Goal: Information Seeking & Learning: Learn about a topic

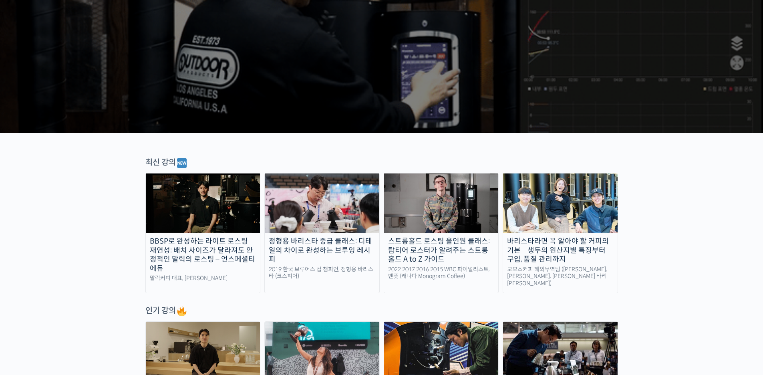
scroll to position [160, 0]
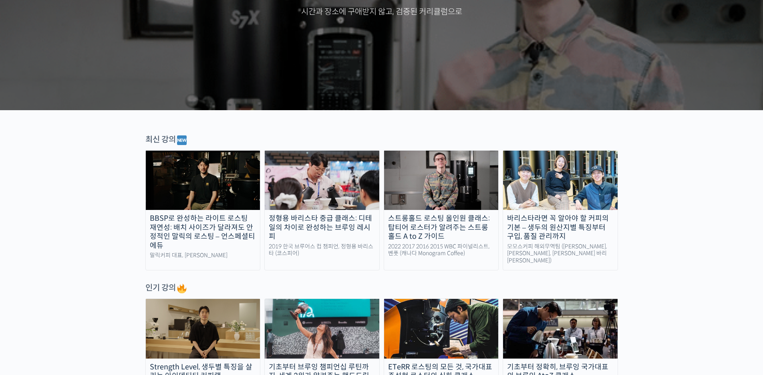
click at [186, 226] on div "BBSP로 완성하는 라이트 로스팅 재연성: 배치 사이즈가 달라져도 안정적인 말릭의 로스팅 – 언스페셜티 에듀" at bounding box center [203, 232] width 115 height 36
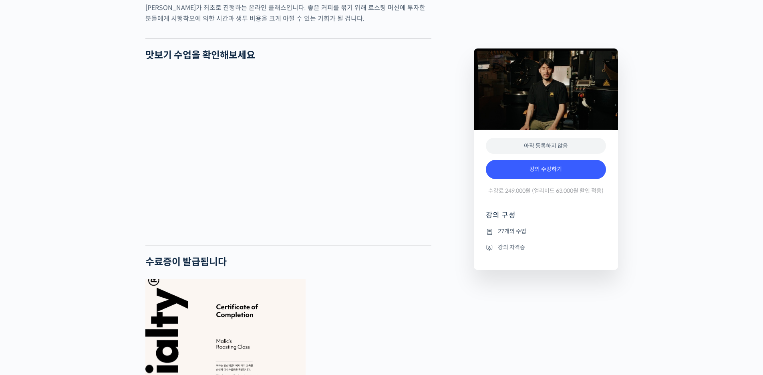
scroll to position [2044, 0]
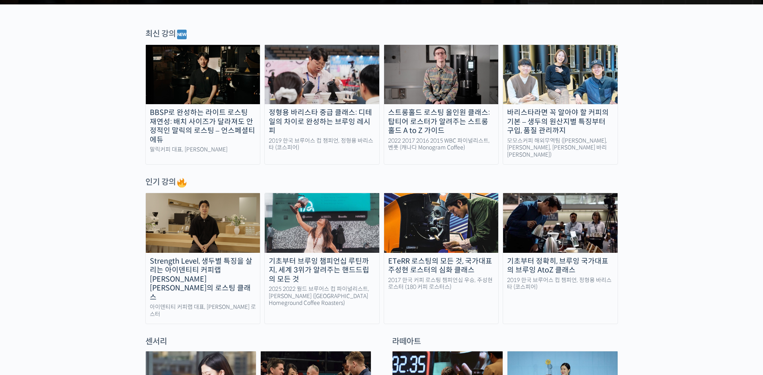
scroll to position [281, 0]
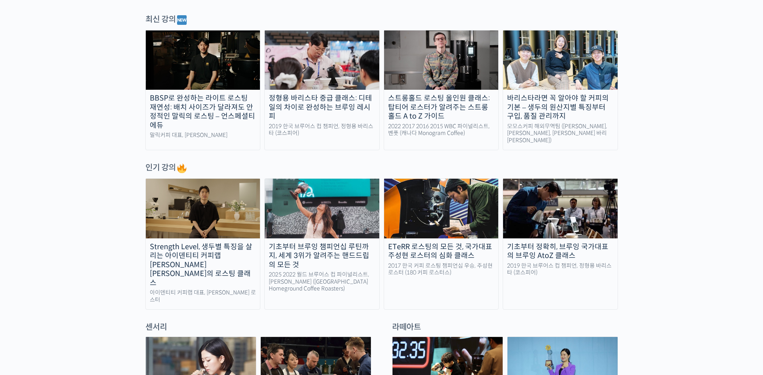
click at [187, 216] on img at bounding box center [203, 208] width 115 height 59
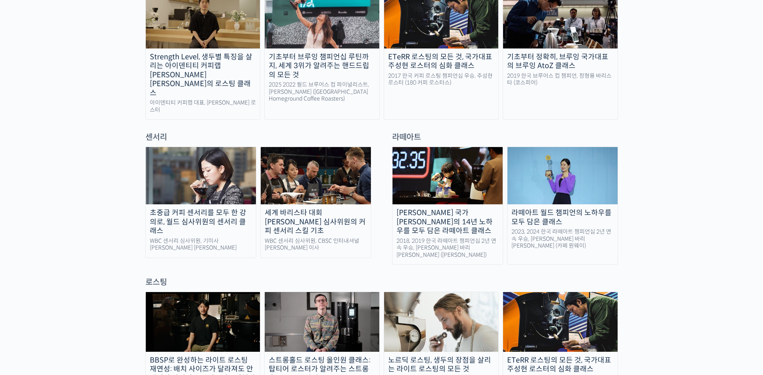
scroll to position [521, 0]
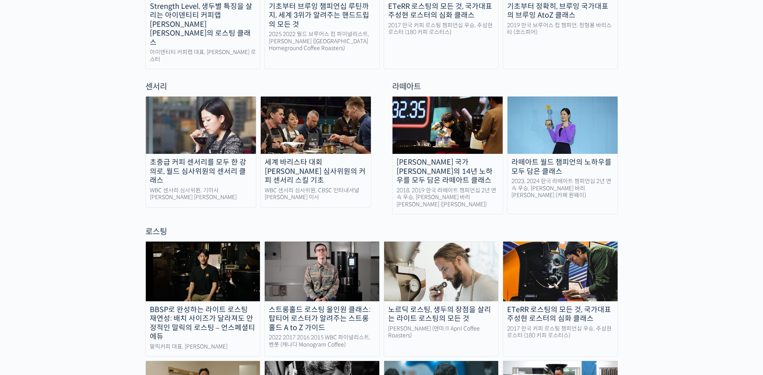
click at [170, 158] on div "초중급 커피 센서리를 모두 한 강의로, 월드 심사위원의 센서리 클래스" at bounding box center [201, 171] width 110 height 27
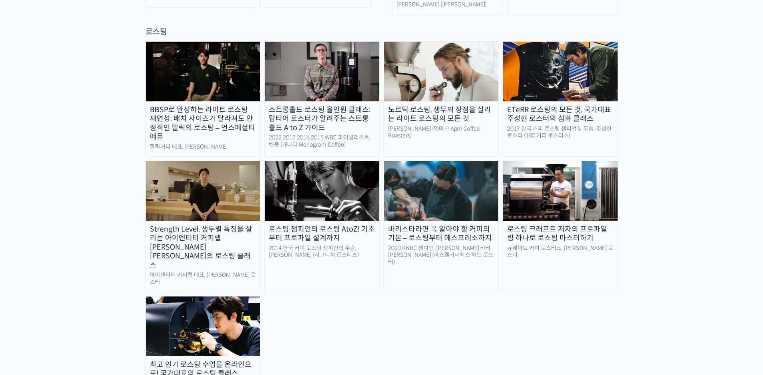
scroll to position [721, 0]
click at [454, 224] on div "바리스타라면 꼭 알아야 할 커피의 기본 – 로스팅부터 에스프레소까지" at bounding box center [441, 233] width 115 height 18
click at [557, 224] on div "로스팅 크래프트 저자의 프로파일링 하나로 로스팅 마스터하기" at bounding box center [560, 233] width 115 height 18
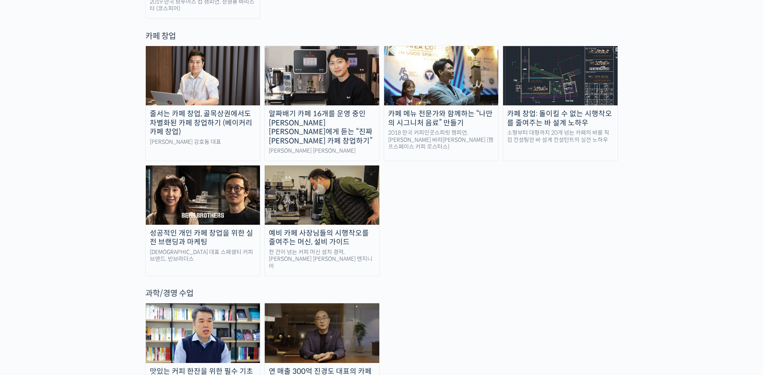
scroll to position [1643, 0]
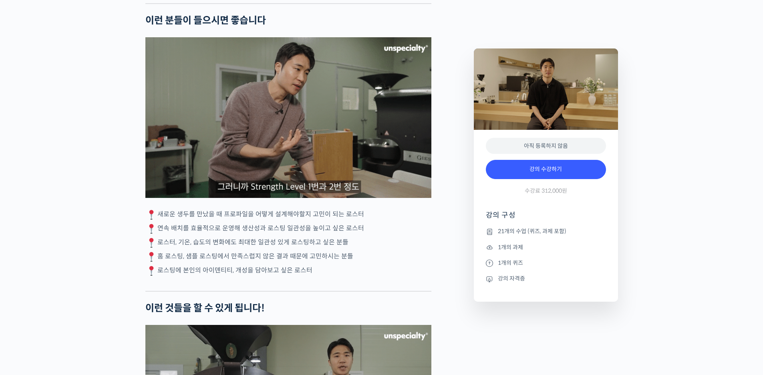
scroll to position [1964, 0]
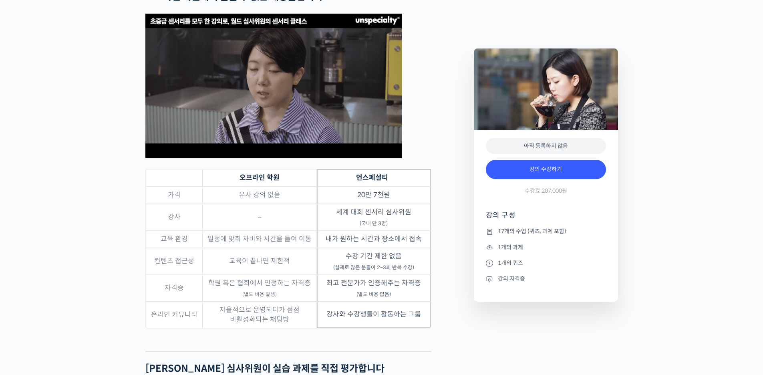
scroll to position [2605, 0]
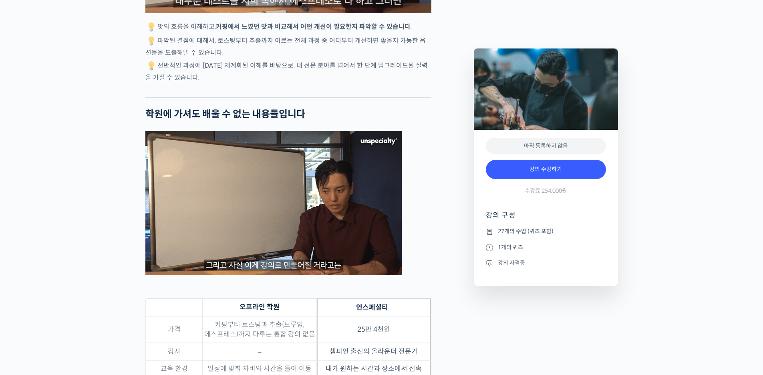
scroll to position [2044, 0]
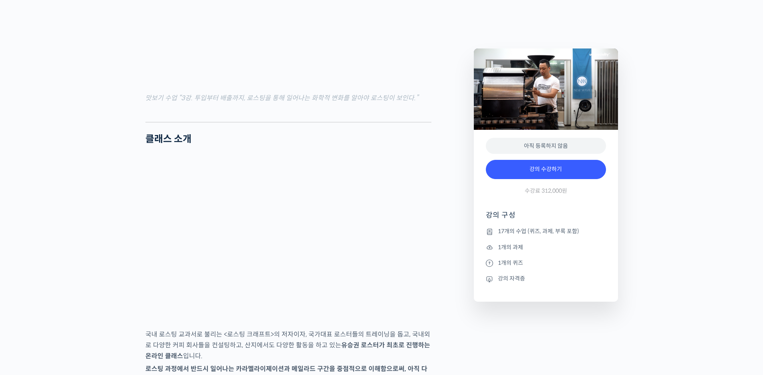
scroll to position [1122, 0]
